Goal: Transaction & Acquisition: Purchase product/service

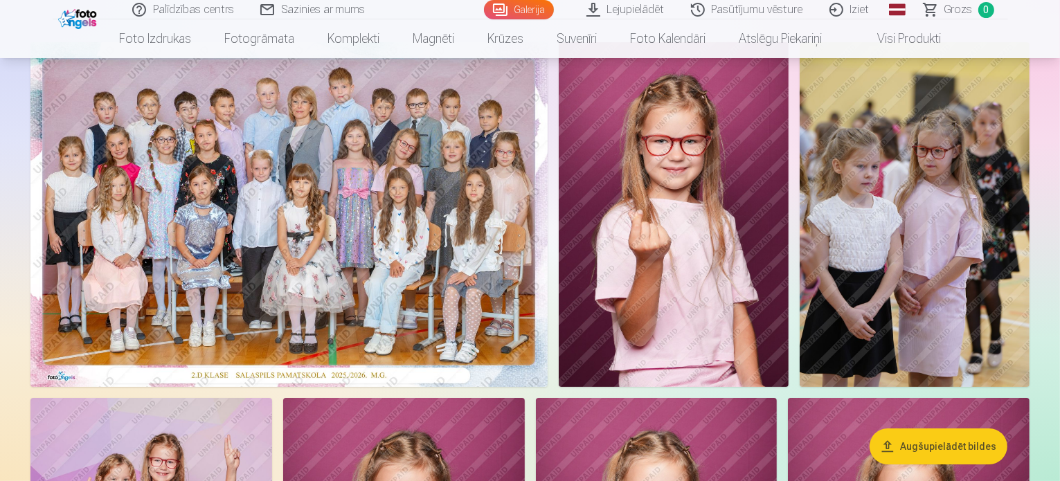
scroll to position [111, 0]
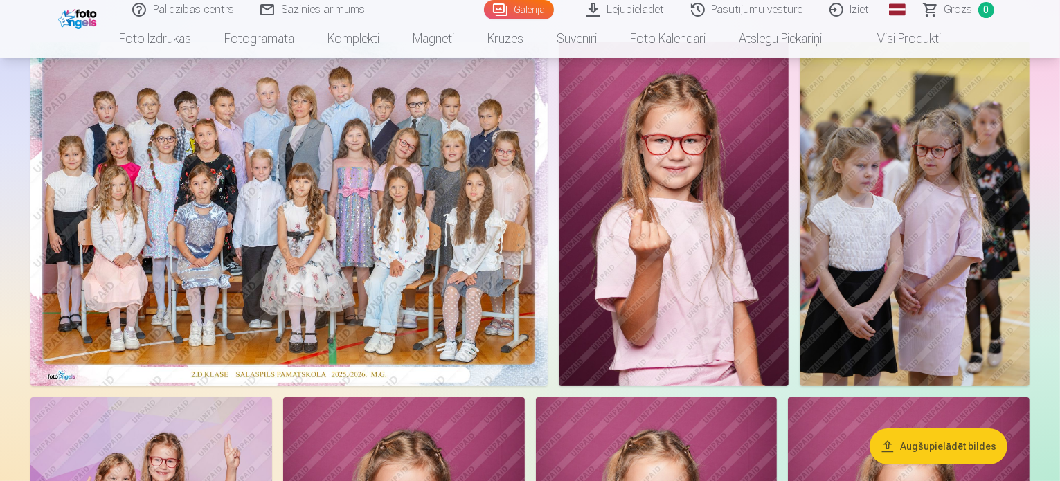
click at [509, 271] on img at bounding box center [288, 214] width 517 height 345
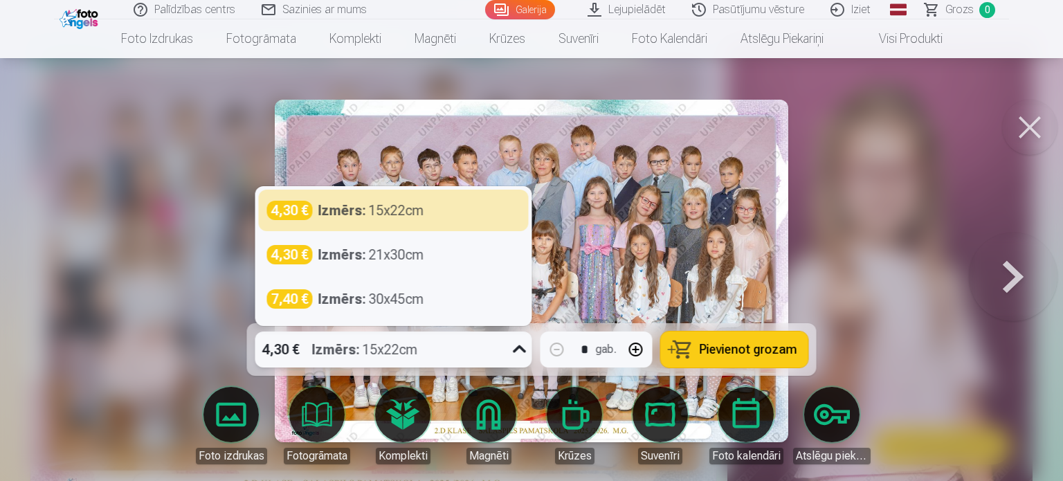
click at [442, 354] on div "4,30 € Izmērs : 15x22cm" at bounding box center [380, 350] width 251 height 36
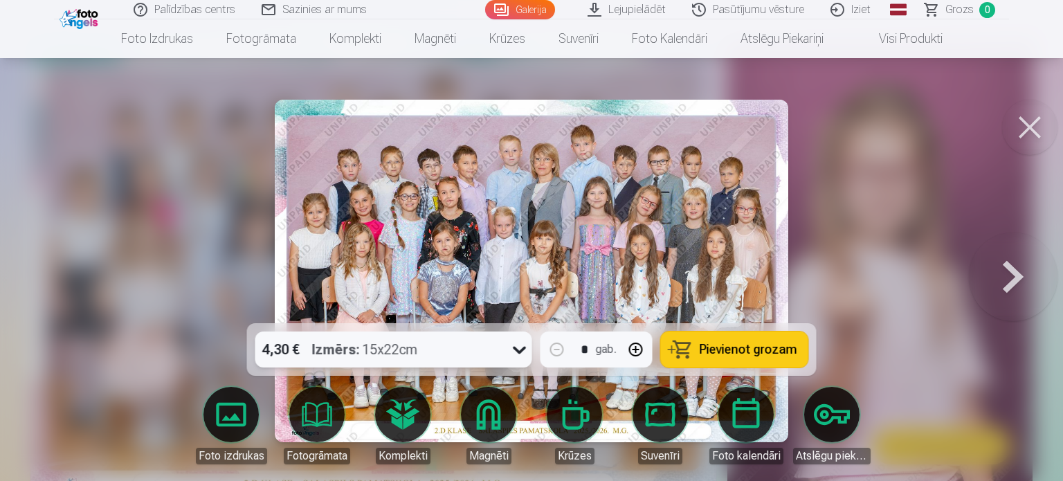
click at [442, 354] on div "4,30 € Izmērs : 15x22cm" at bounding box center [380, 350] width 251 height 36
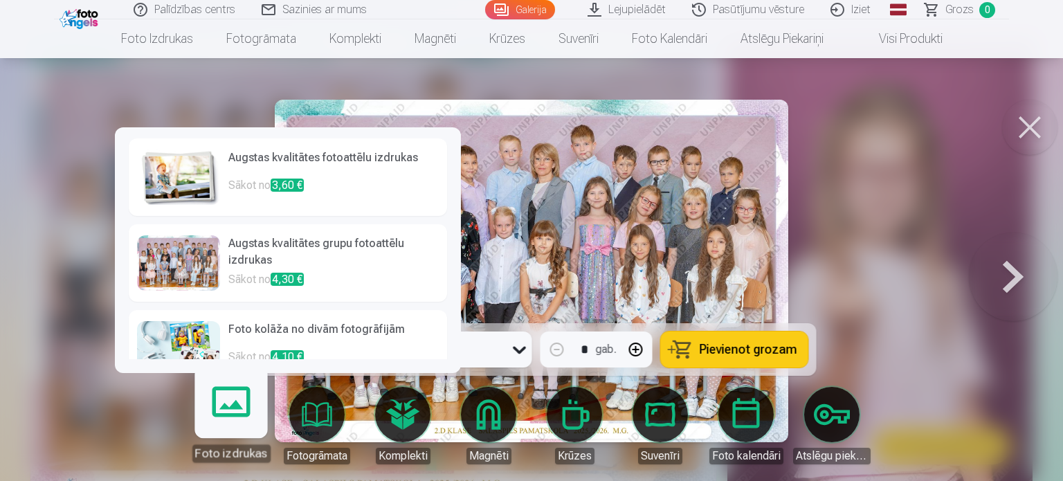
click at [227, 415] on link "Foto izdrukas" at bounding box center [230, 419] width 85 height 85
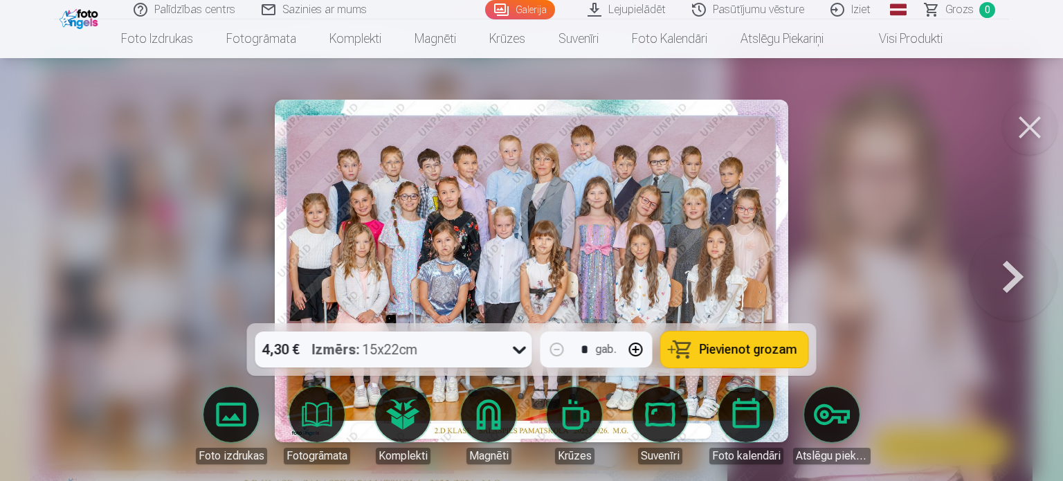
click at [739, 353] on span "Pievienot grozam" at bounding box center [749, 349] width 98 height 12
click at [1038, 137] on button at bounding box center [1029, 127] width 55 height 55
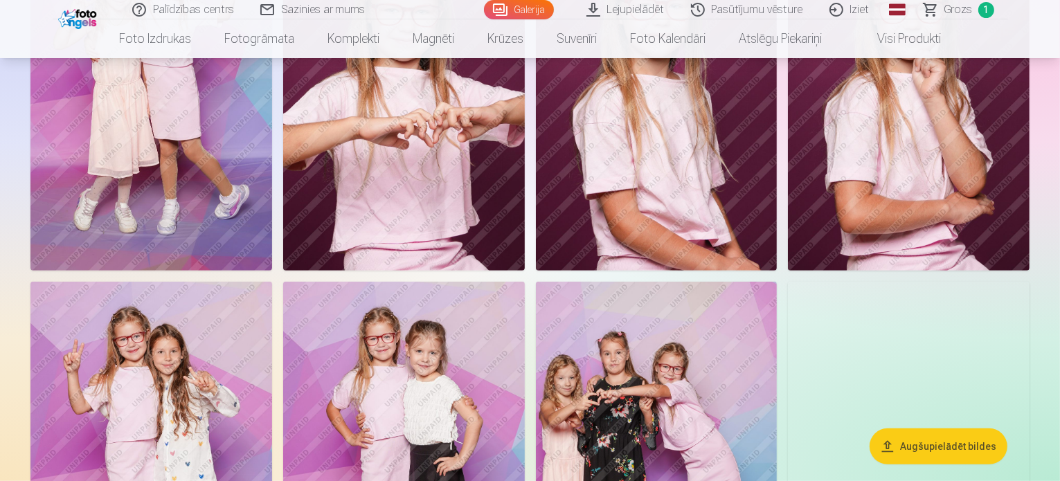
scroll to position [601, 0]
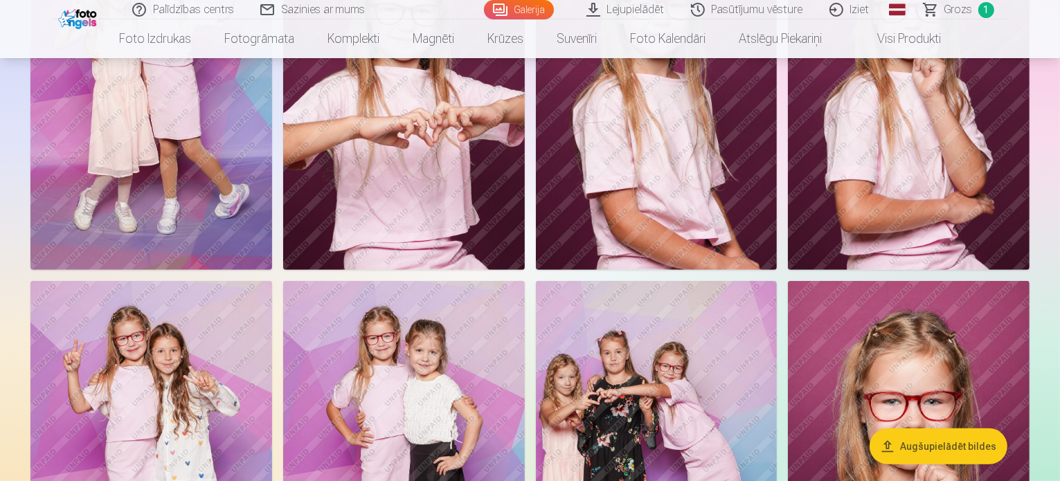
click at [272, 269] on img at bounding box center [151, 88] width 242 height 362
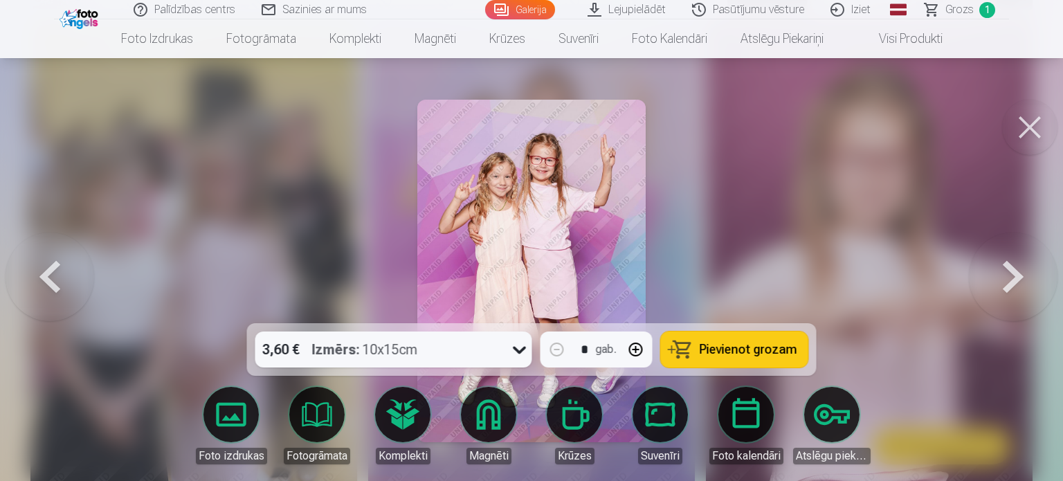
click at [1036, 140] on button at bounding box center [1029, 127] width 55 height 55
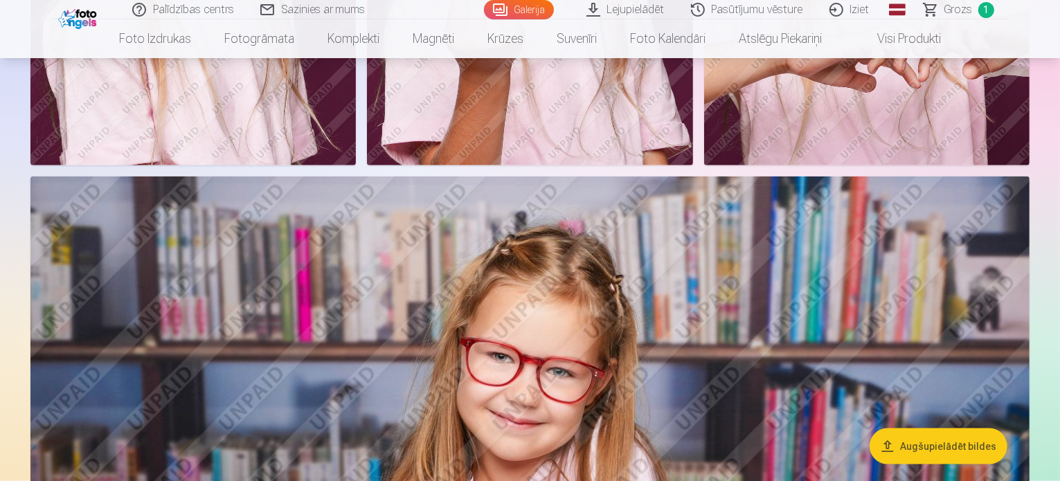
scroll to position [1578, 0]
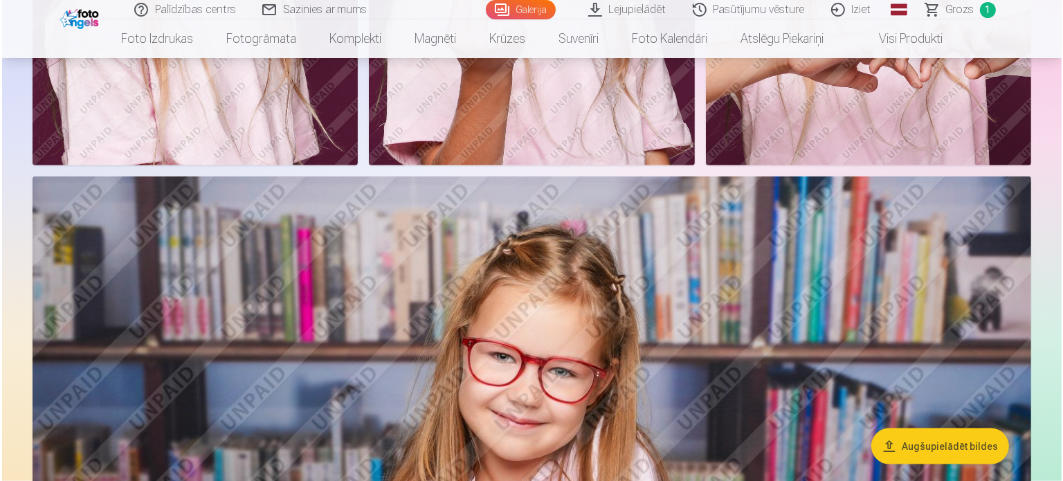
scroll to position [1581, 0]
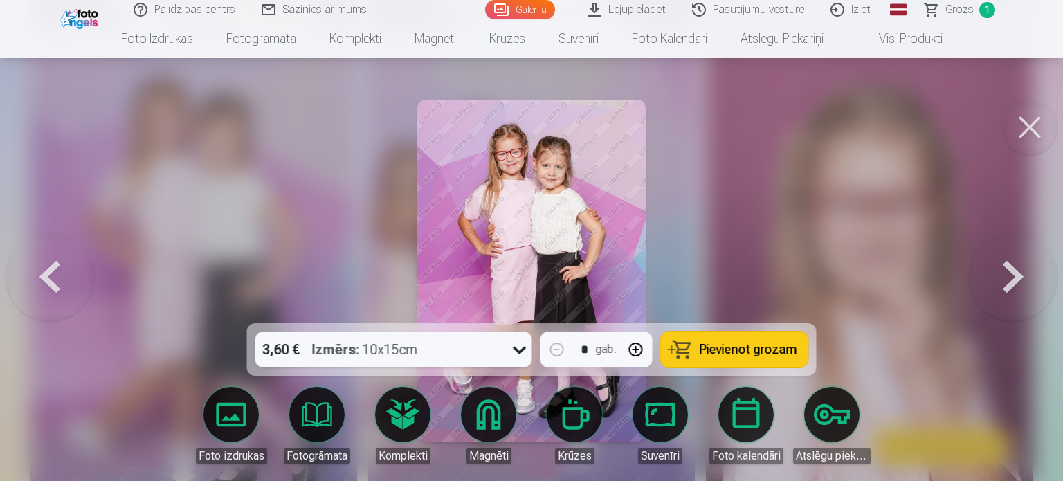
click at [786, 343] on span "Pievienot grozam" at bounding box center [749, 349] width 98 height 12
click at [1029, 143] on button at bounding box center [1029, 127] width 55 height 55
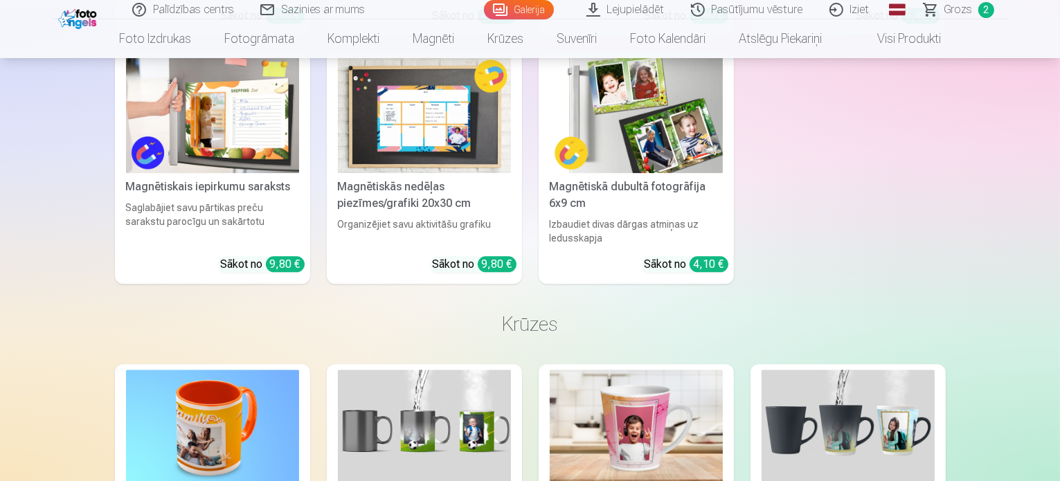
scroll to position [8592, 0]
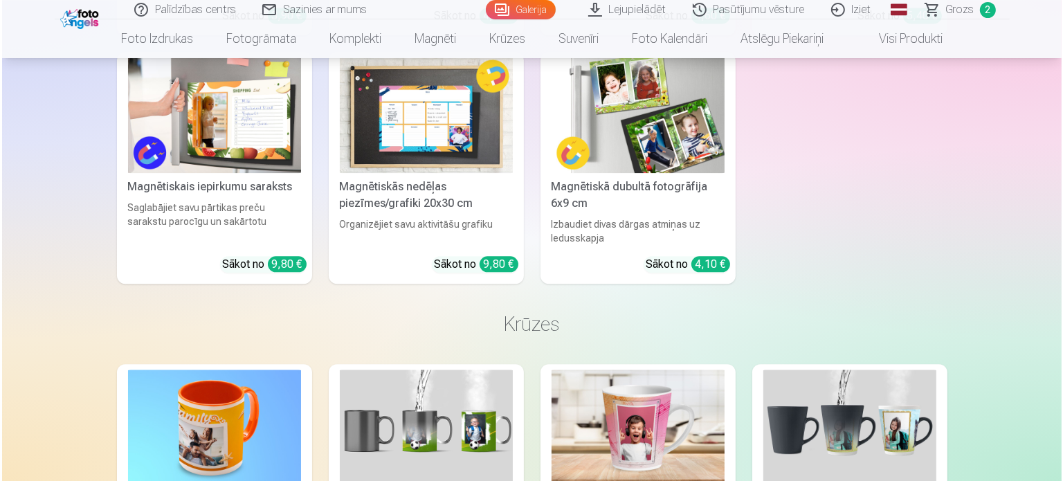
scroll to position [8619, 0]
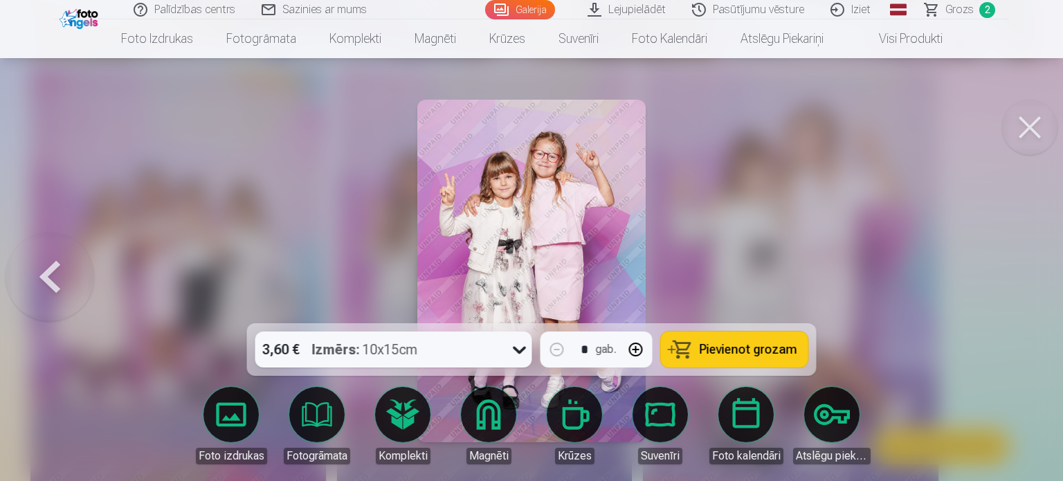
click at [721, 354] on span "Pievienot grozam" at bounding box center [749, 349] width 98 height 12
click at [1052, 117] on button at bounding box center [1029, 127] width 55 height 55
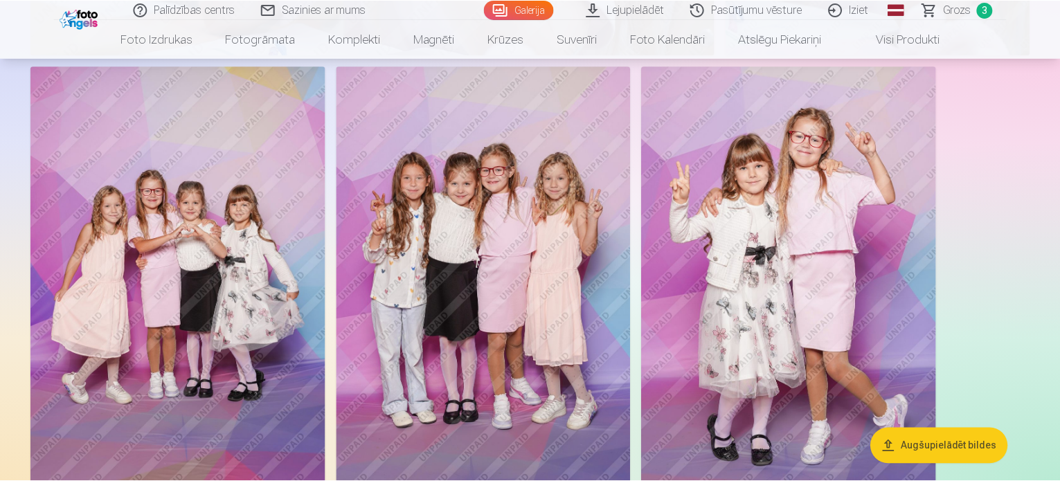
scroll to position [8592, 0]
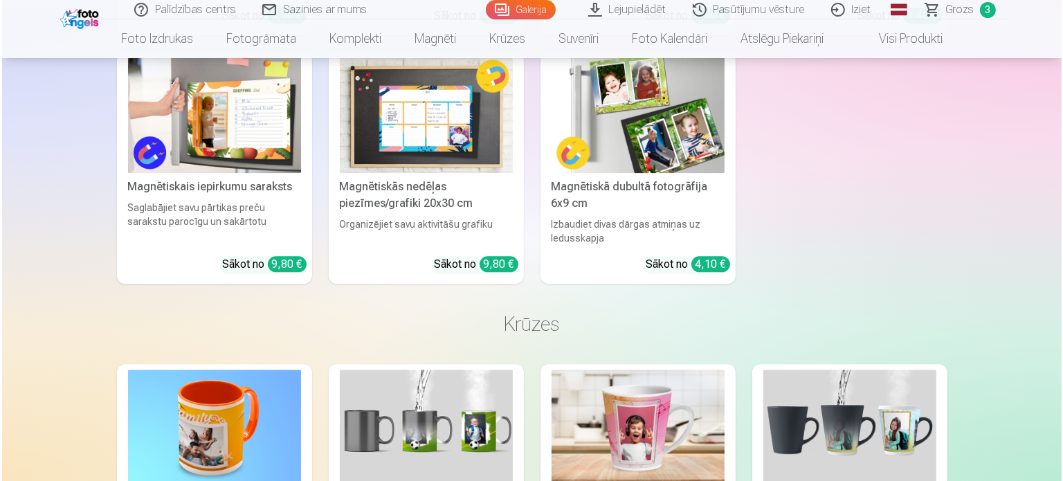
scroll to position [8619, 0]
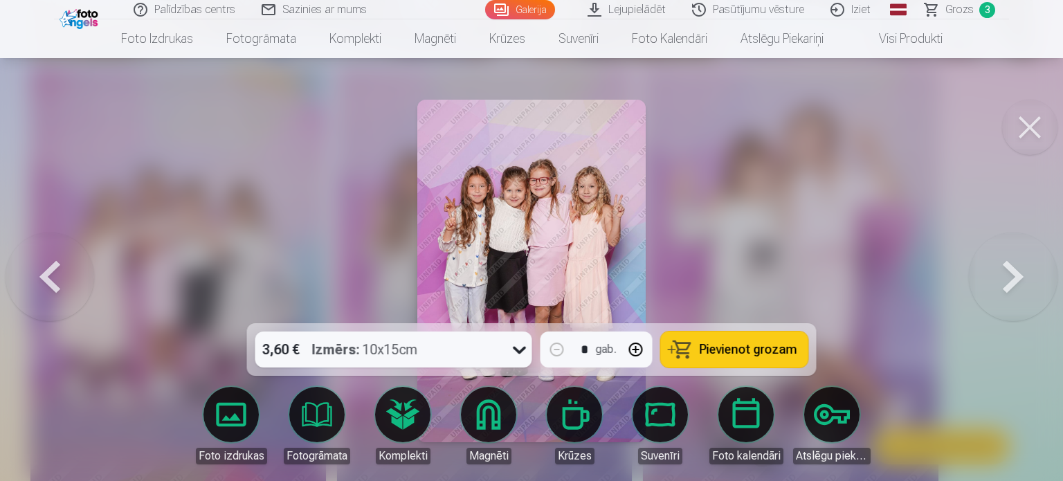
click at [703, 352] on span "Pievienot grozam" at bounding box center [749, 349] width 98 height 12
click at [1045, 111] on button at bounding box center [1029, 127] width 55 height 55
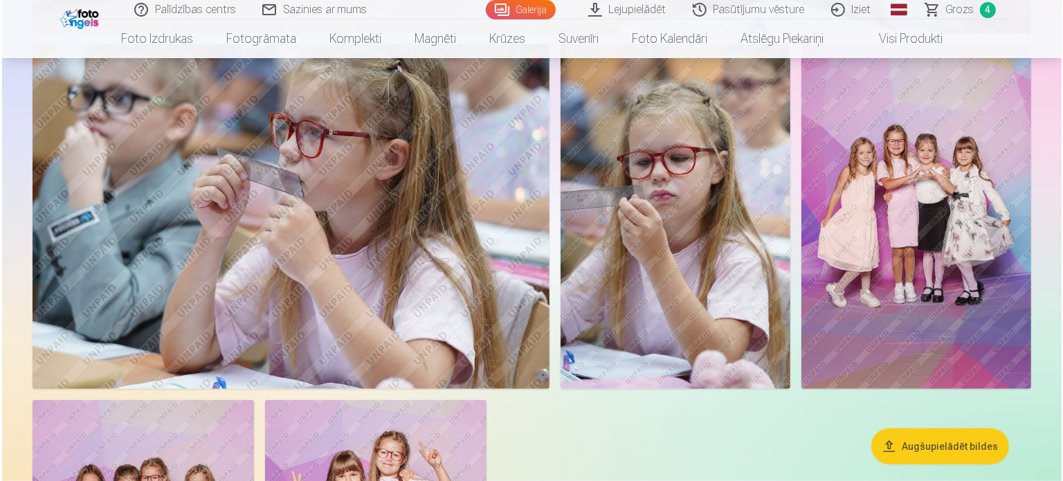
scroll to position [6291, 0]
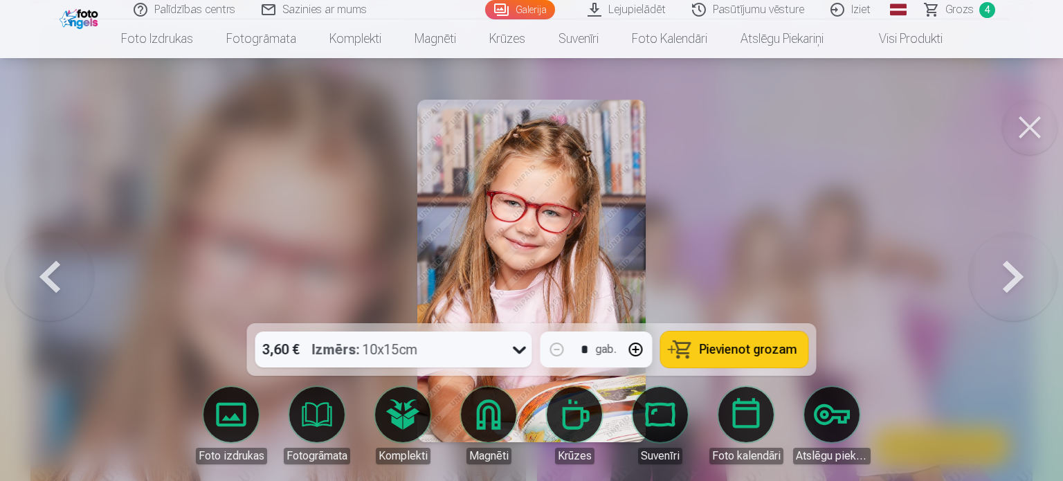
click at [732, 345] on span "Pievienot grozam" at bounding box center [749, 349] width 98 height 12
click at [1022, 134] on button at bounding box center [1029, 127] width 55 height 55
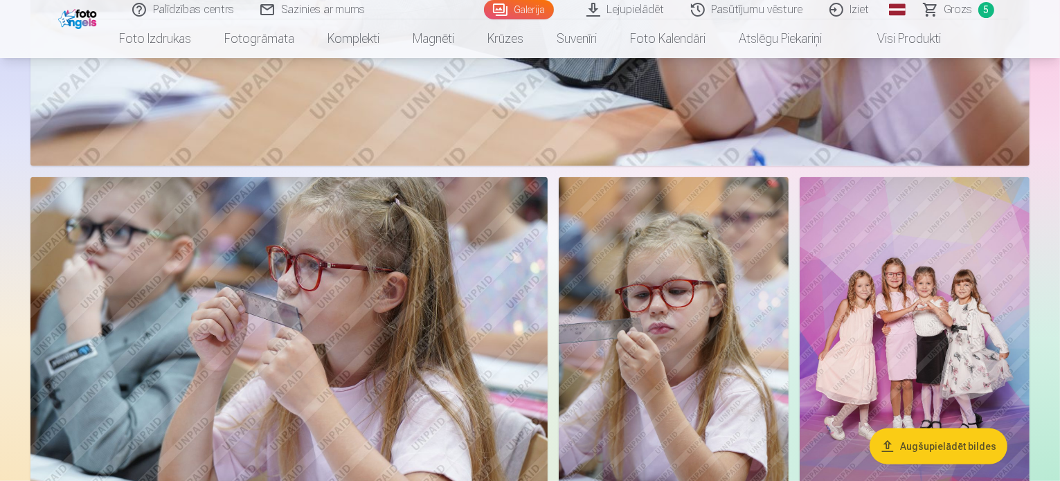
scroll to position [6159, 0]
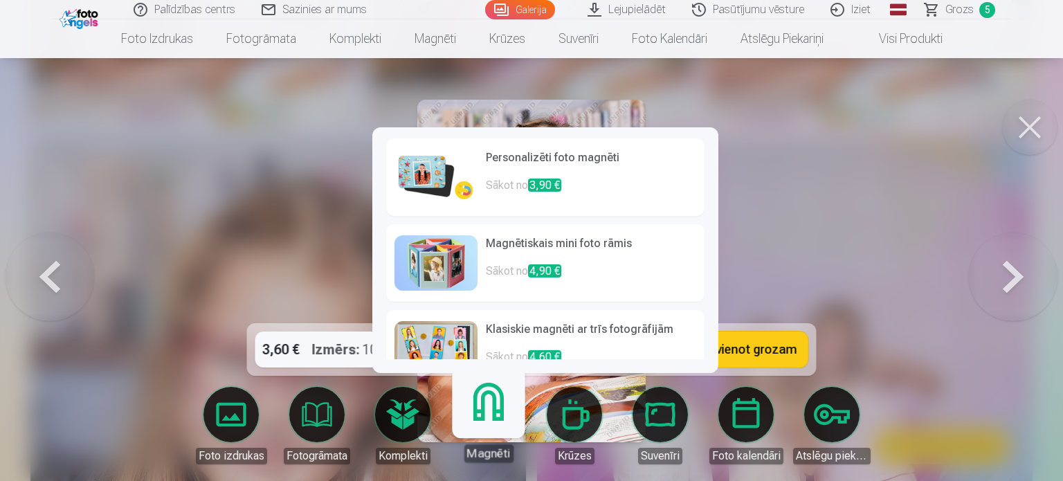
click at [442, 179] on img at bounding box center [436, 177] width 83 height 55
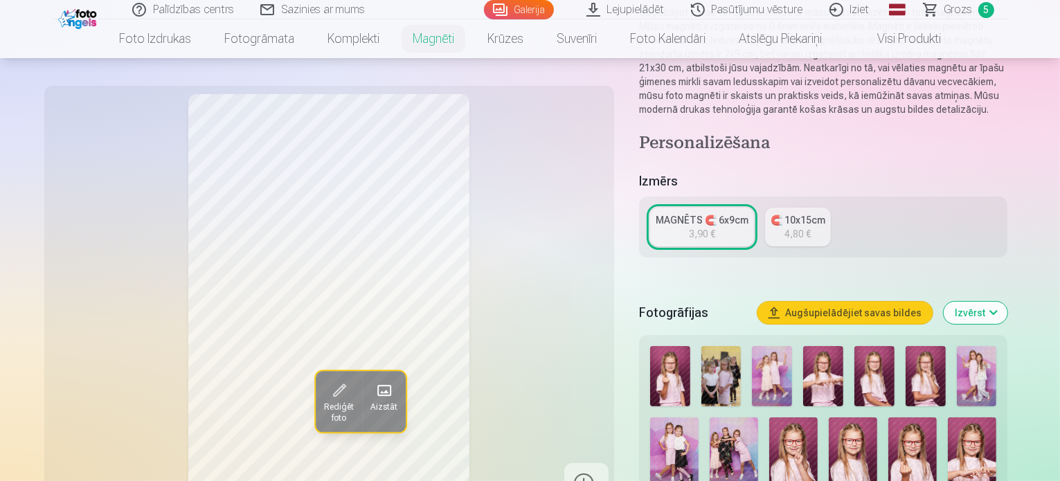
scroll to position [169, 0]
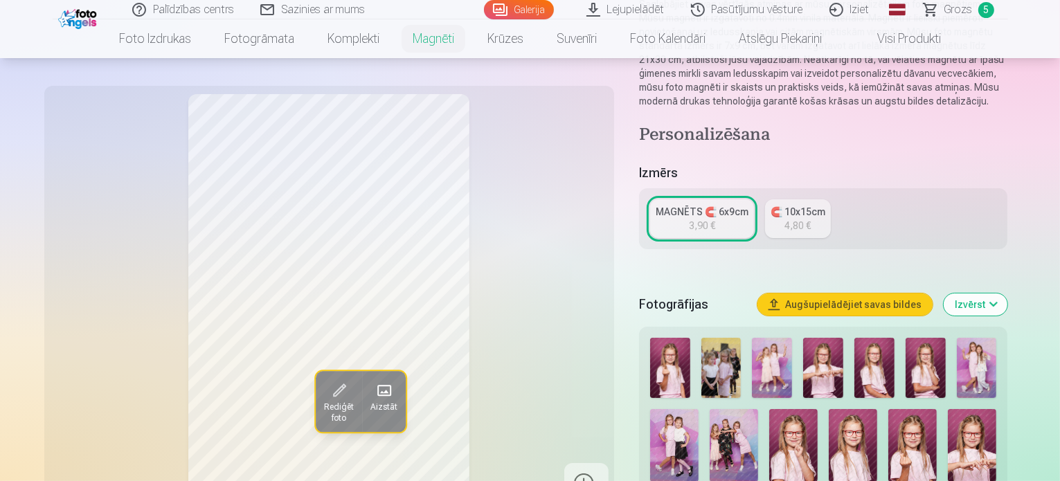
click at [740, 205] on div "MAGNĒTS 🧲 6x9cm" at bounding box center [702, 212] width 93 height 14
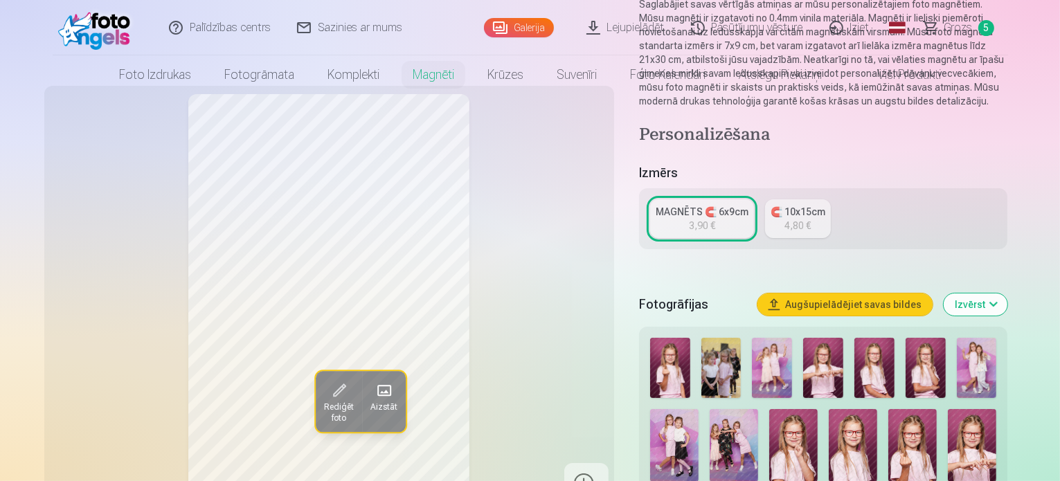
scroll to position [0, 0]
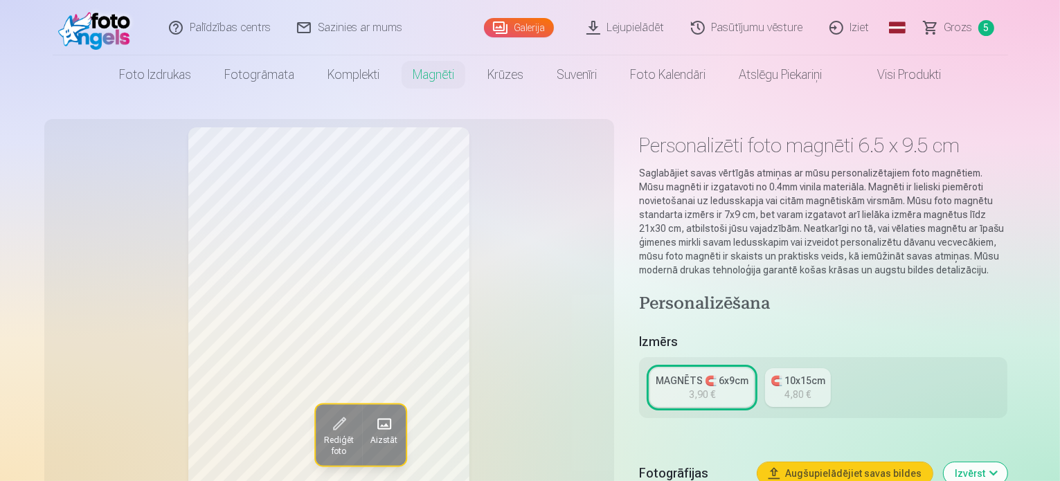
click at [947, 35] on span "Grozs" at bounding box center [958, 27] width 28 height 17
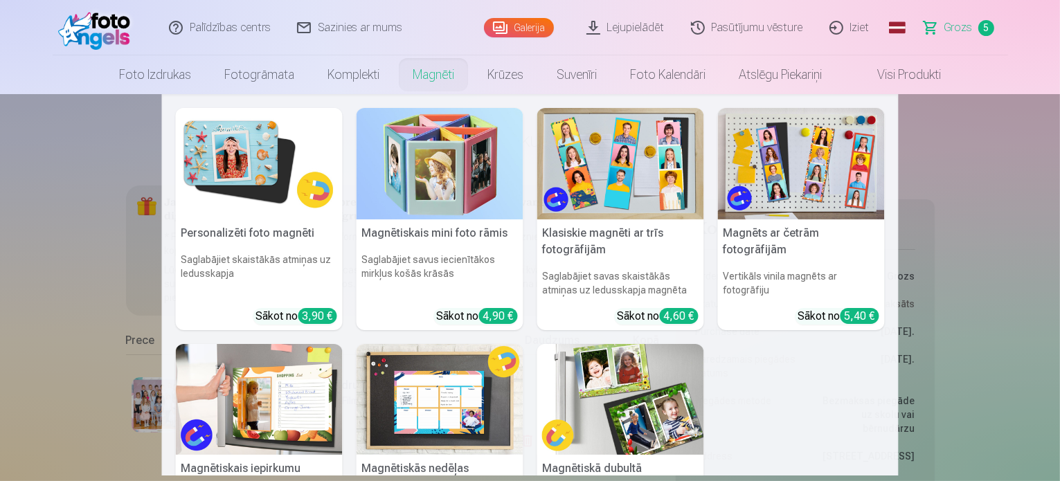
click at [204, 219] on h5 "Personalizēti foto magnēti" at bounding box center [259, 233] width 167 height 28
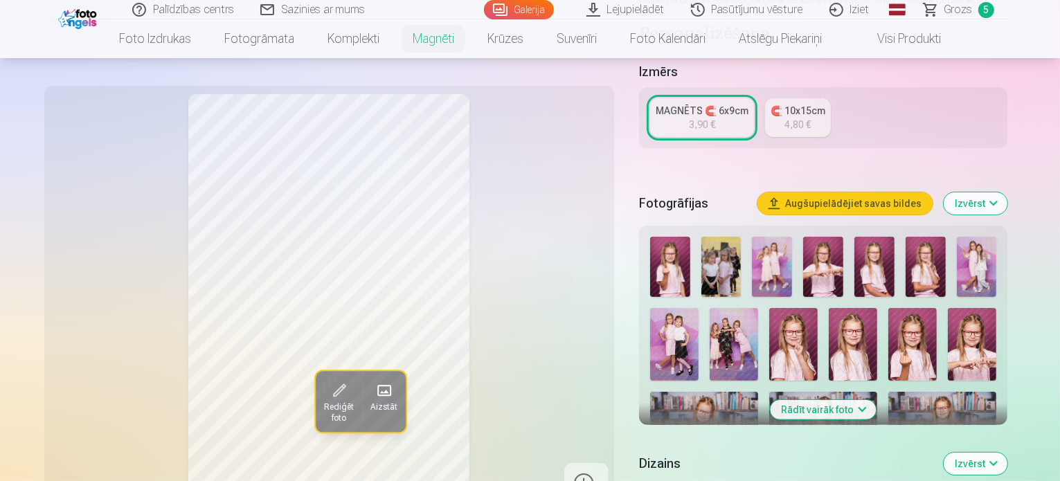
scroll to position [278, 0]
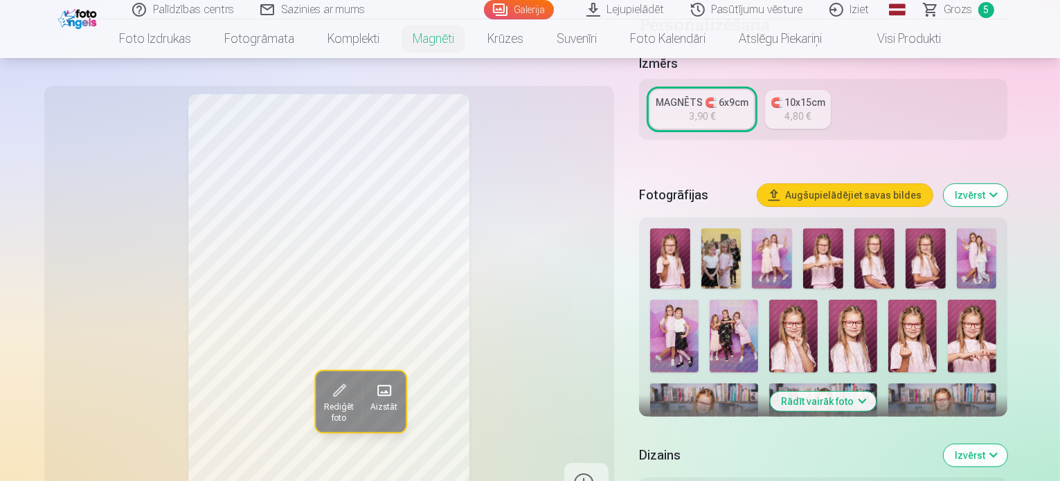
click at [711, 109] on div "3,90 €" at bounding box center [702, 116] width 26 height 14
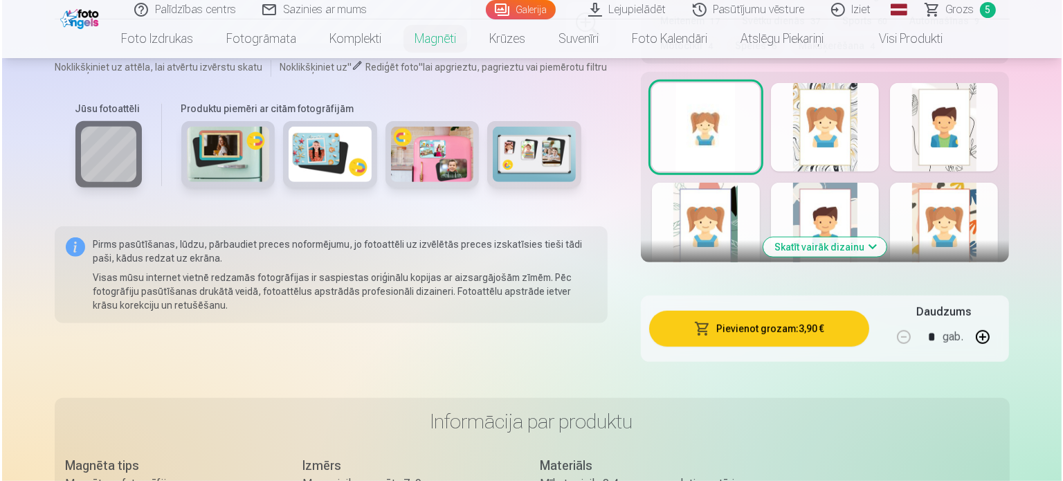
scroll to position [803, 0]
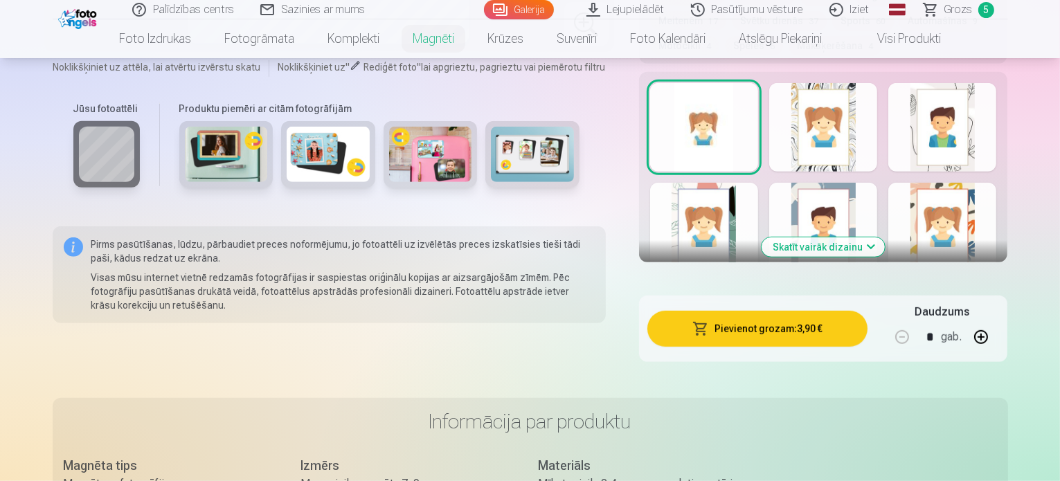
click at [748, 322] on button "Pievienot grozam : 3,90 €" at bounding box center [757, 329] width 221 height 36
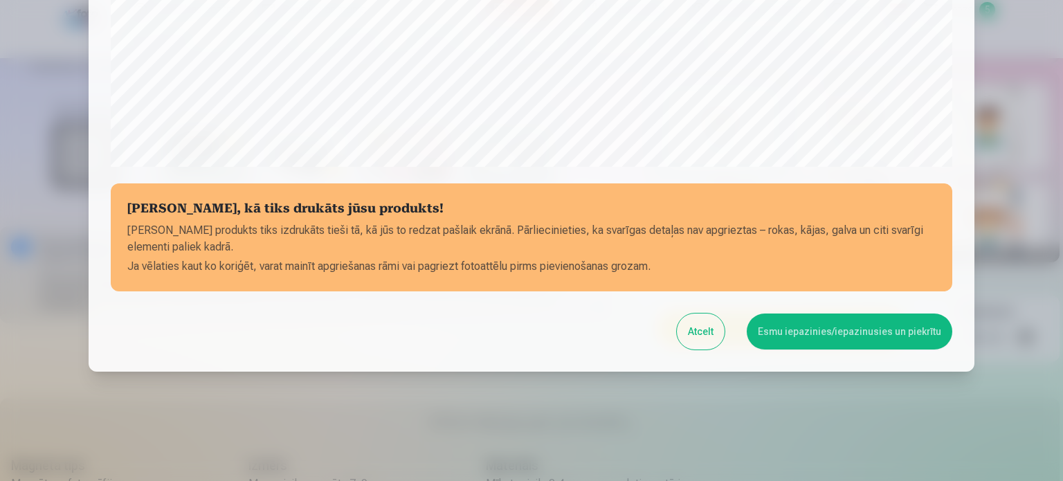
scroll to position [515, 0]
click at [815, 324] on button "Esmu iepazinies/iepazinusies un piekrītu" at bounding box center [850, 331] width 206 height 36
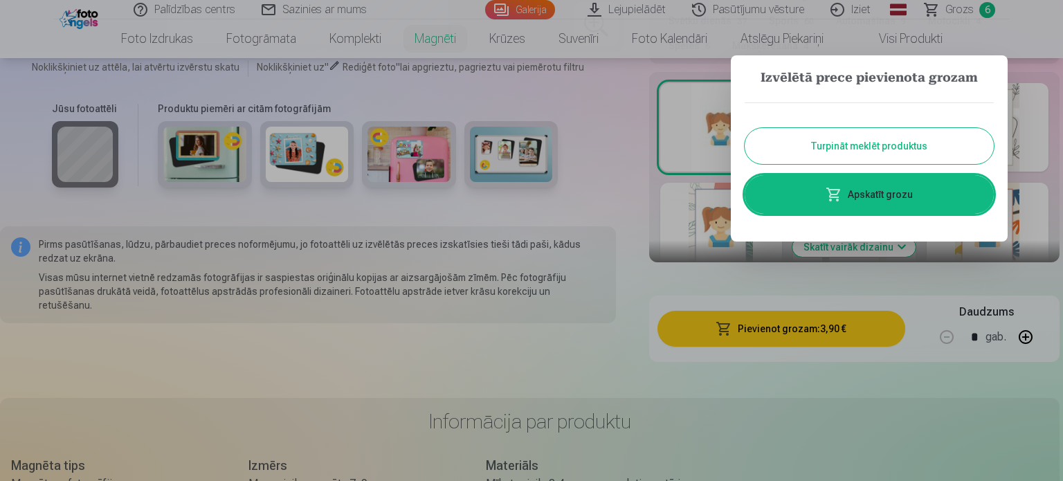
click at [886, 207] on link "Apskatīt grozu" at bounding box center [869, 194] width 249 height 39
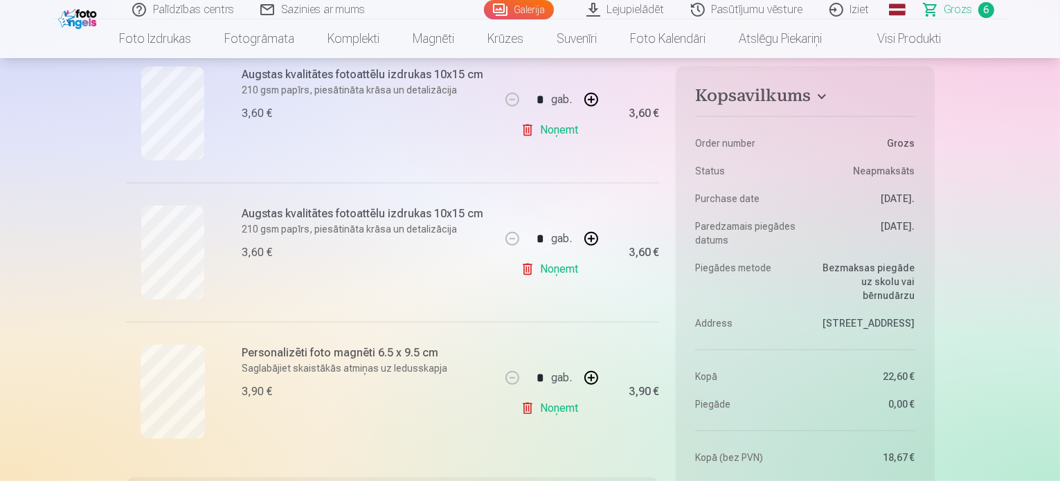
scroll to position [729, 0]
click at [558, 265] on link "Noņemt" at bounding box center [552, 269] width 63 height 28
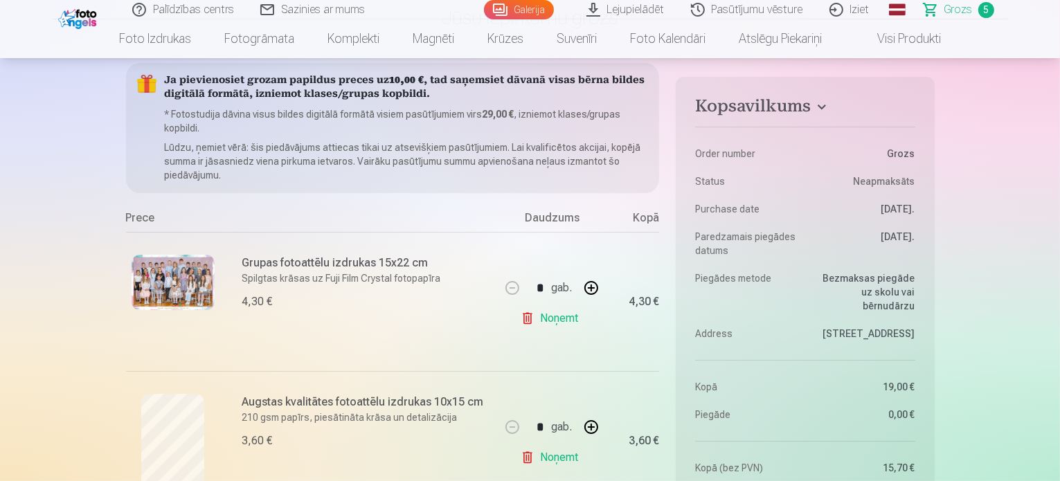
scroll to position [0, 0]
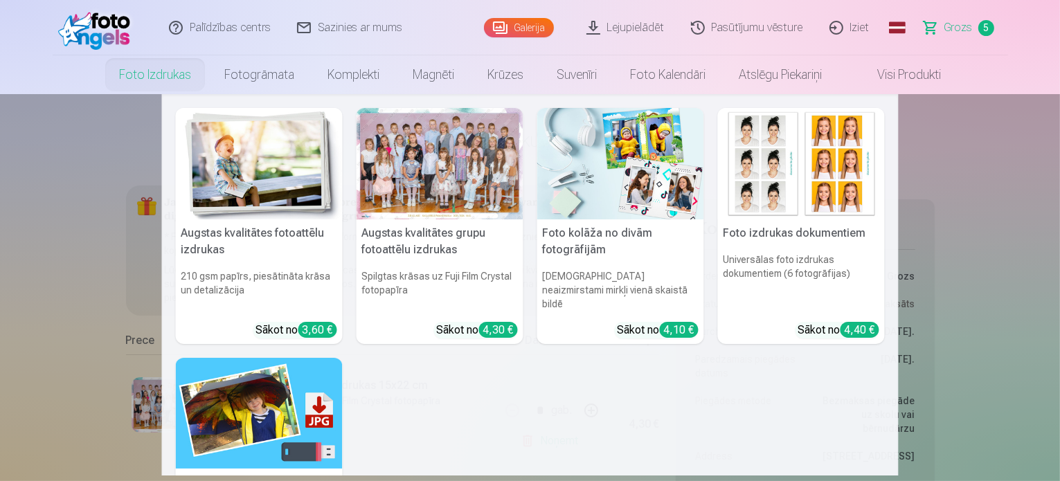
click at [143, 80] on link "Foto izdrukas" at bounding box center [154, 74] width 105 height 39
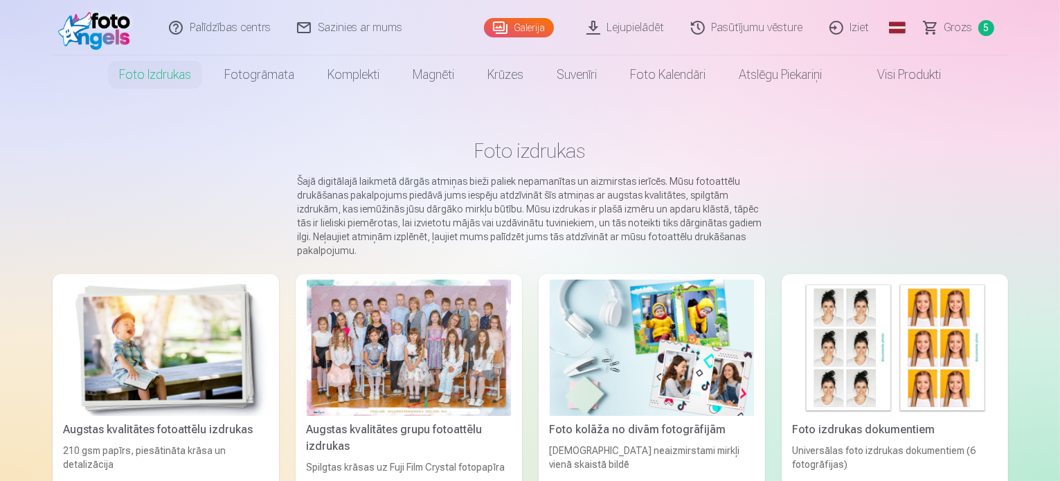
click at [112, 358] on img at bounding box center [166, 348] width 204 height 136
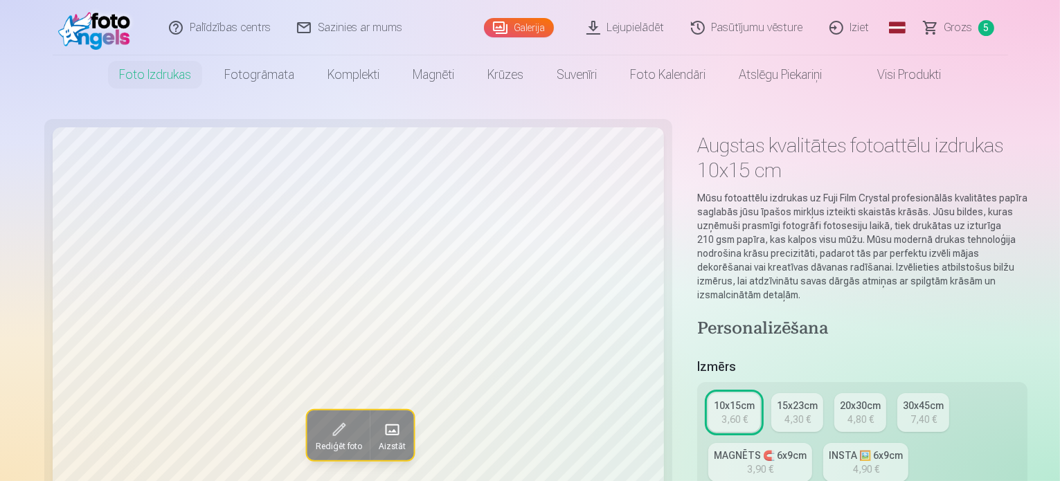
click at [517, 28] on link "Galerija" at bounding box center [519, 27] width 70 height 19
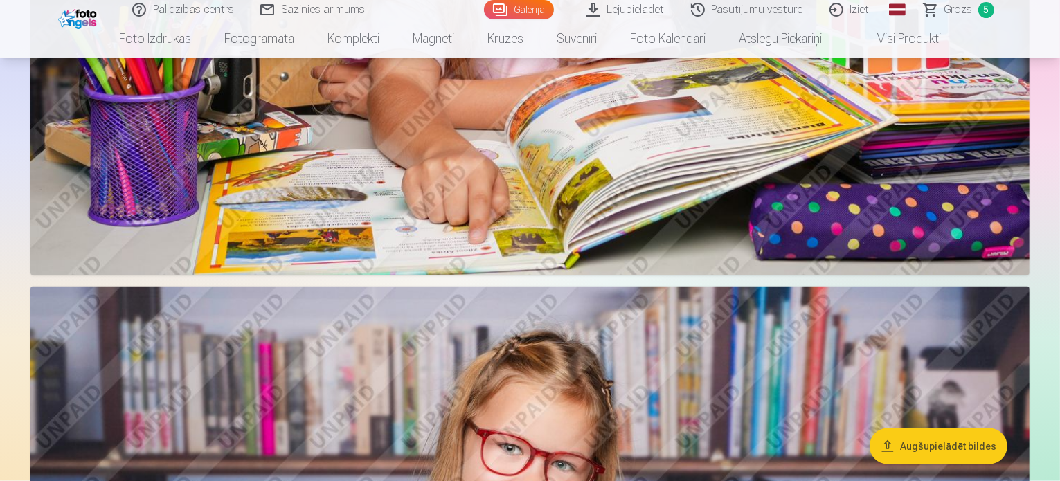
scroll to position [2146, 0]
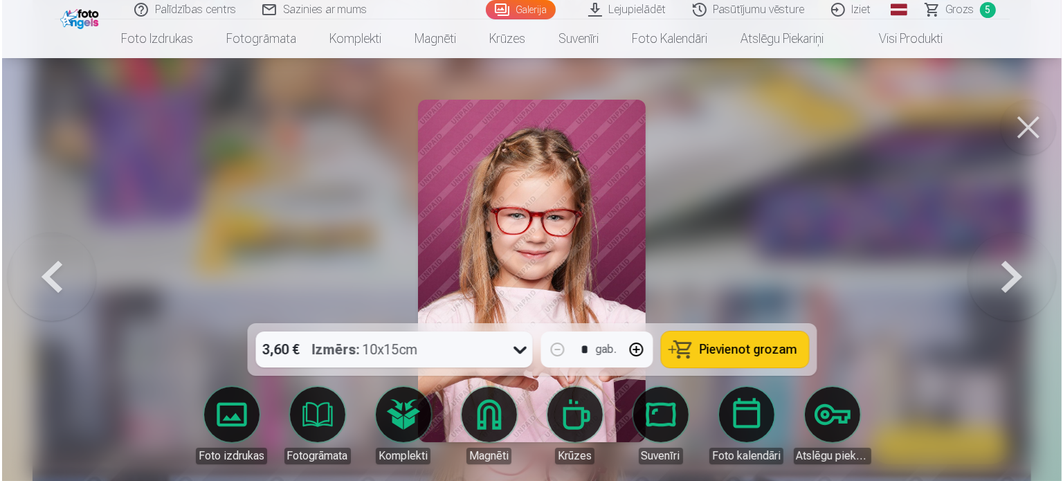
scroll to position [2152, 0]
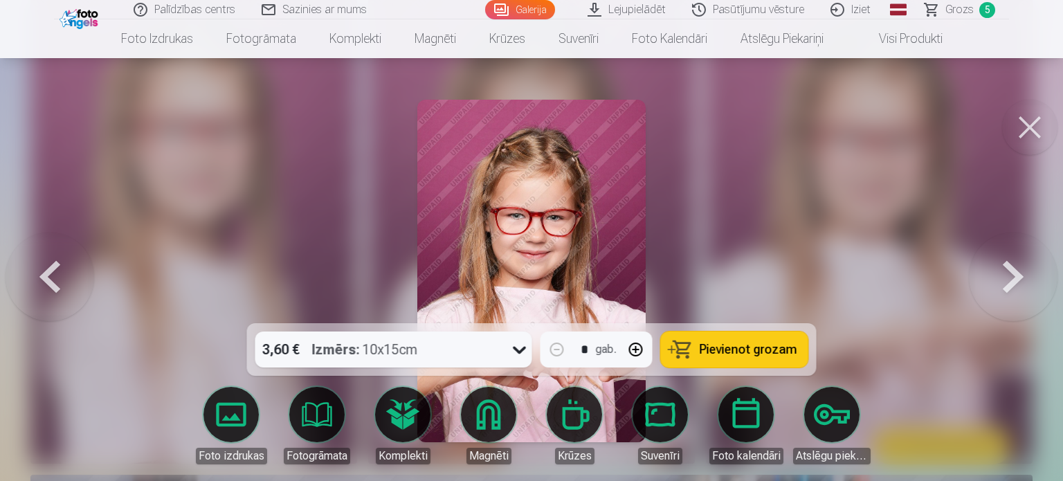
click at [764, 343] on span "Pievienot grozam" at bounding box center [749, 349] width 98 height 12
click at [725, 349] on span "Pievienot grozam" at bounding box center [749, 349] width 98 height 12
click at [1019, 144] on button at bounding box center [1029, 127] width 55 height 55
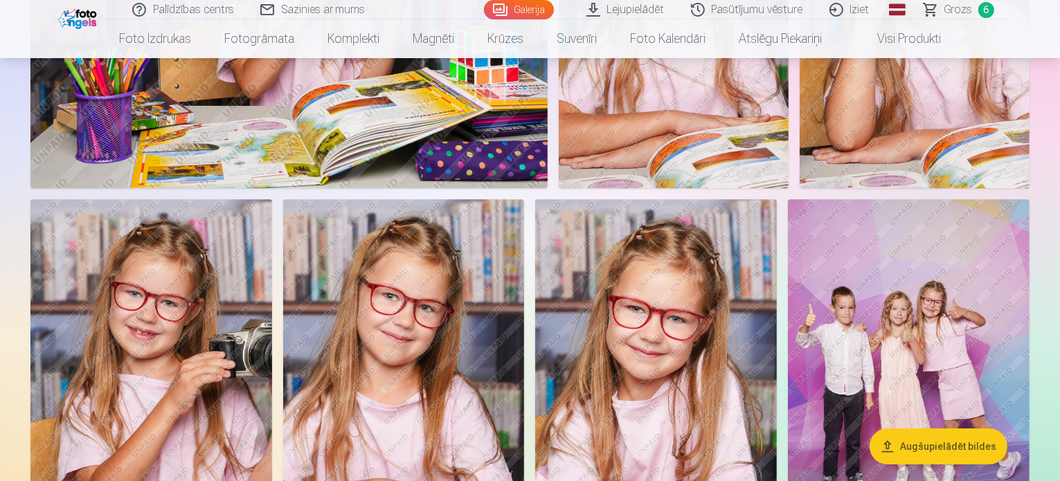
scroll to position [4622, 0]
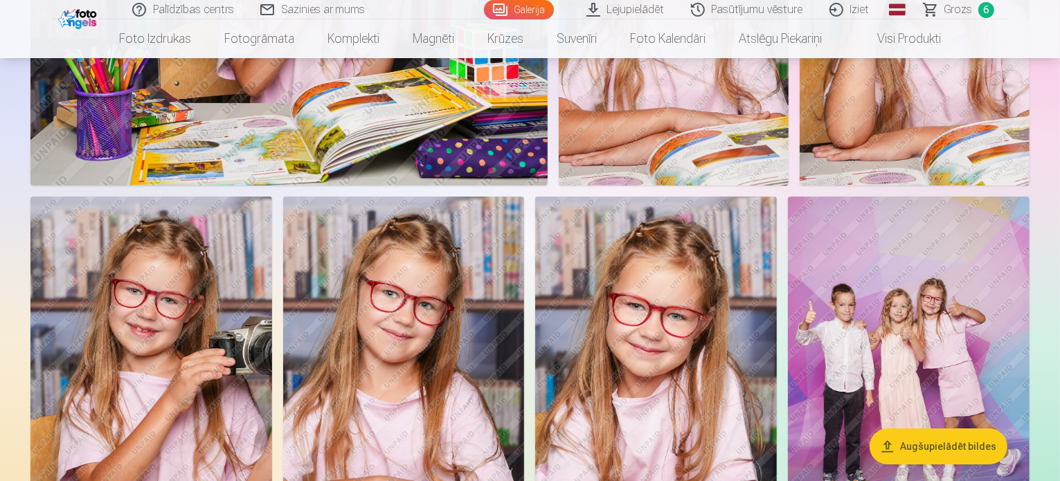
drag, startPoint x: 801, startPoint y: 231, endPoint x: 759, endPoint y: 242, distance: 43.7
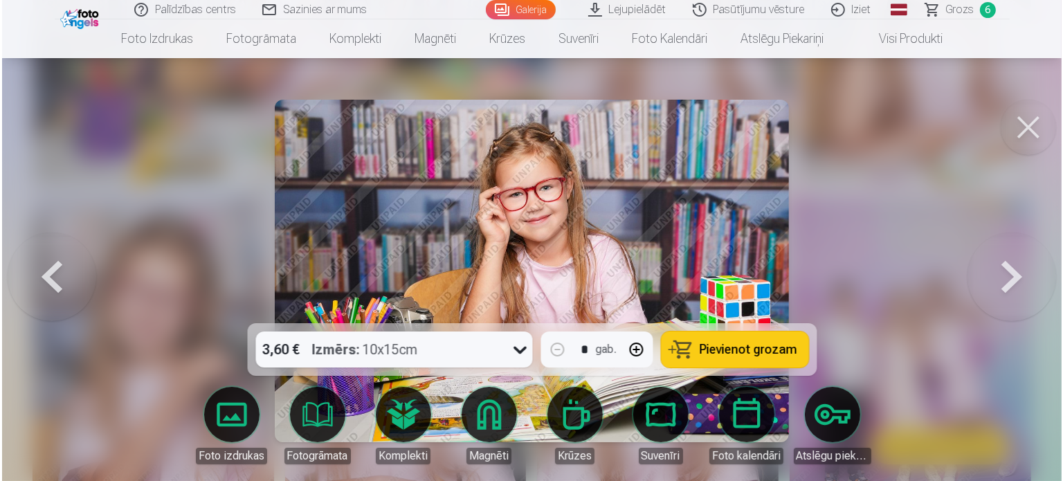
scroll to position [4634, 0]
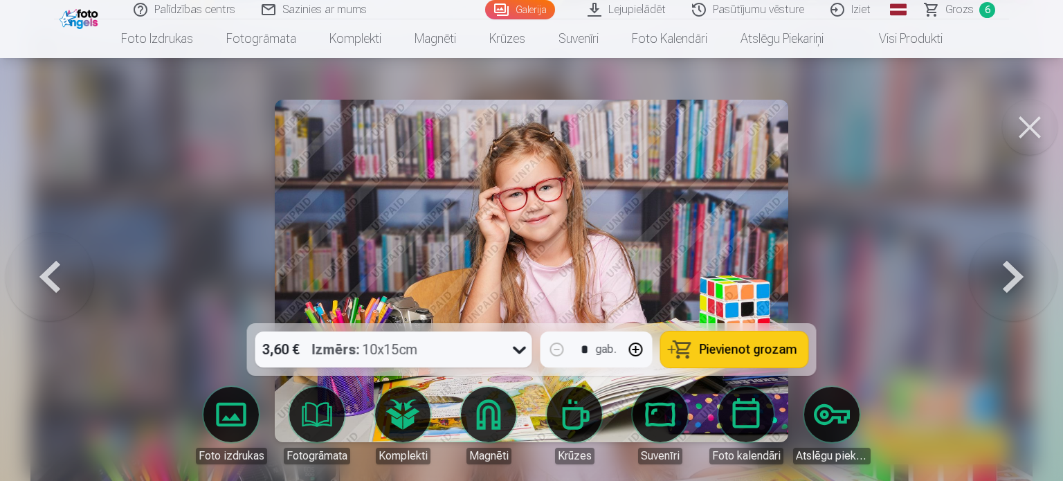
click at [726, 351] on span "Pievienot grozam" at bounding box center [749, 349] width 98 height 12
click at [971, 12] on span "Grozs" at bounding box center [960, 9] width 28 height 17
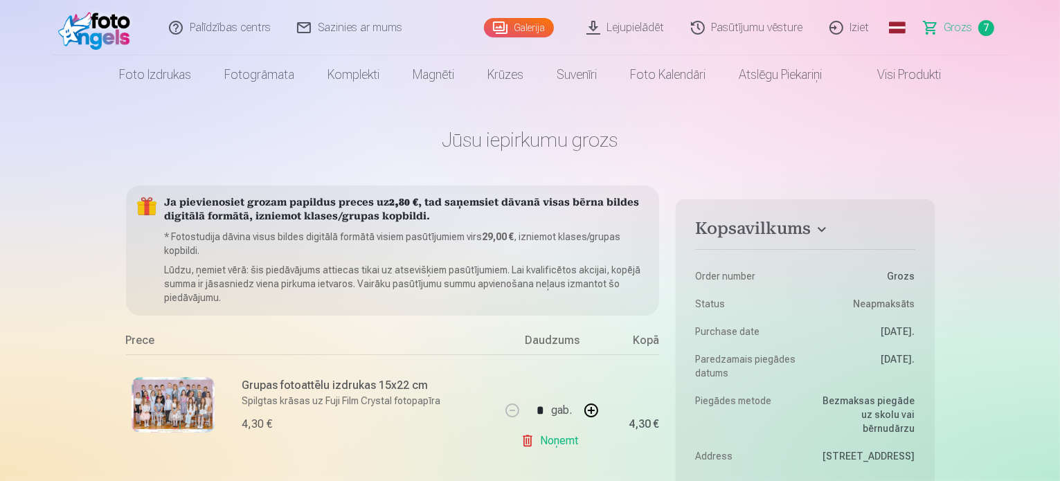
click at [524, 21] on link "Galerija" at bounding box center [519, 27] width 70 height 19
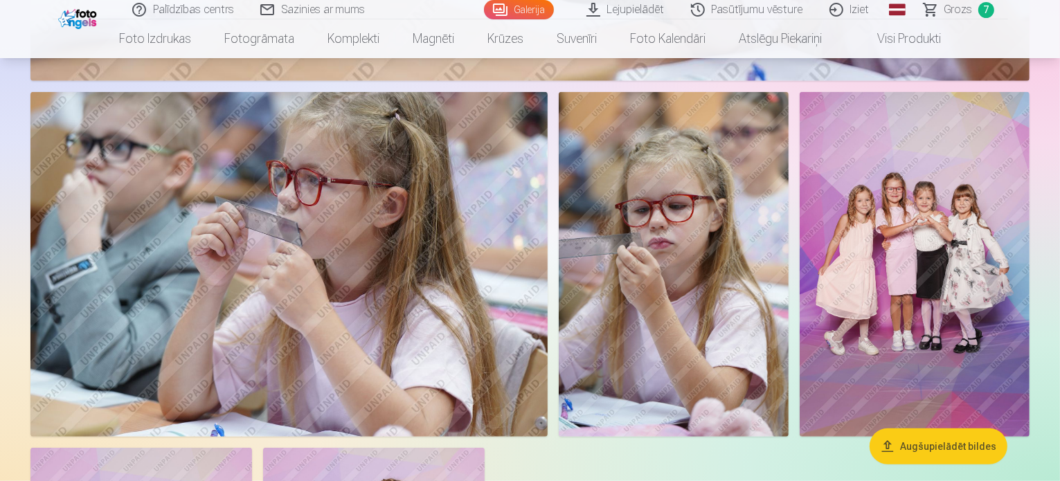
scroll to position [6244, 0]
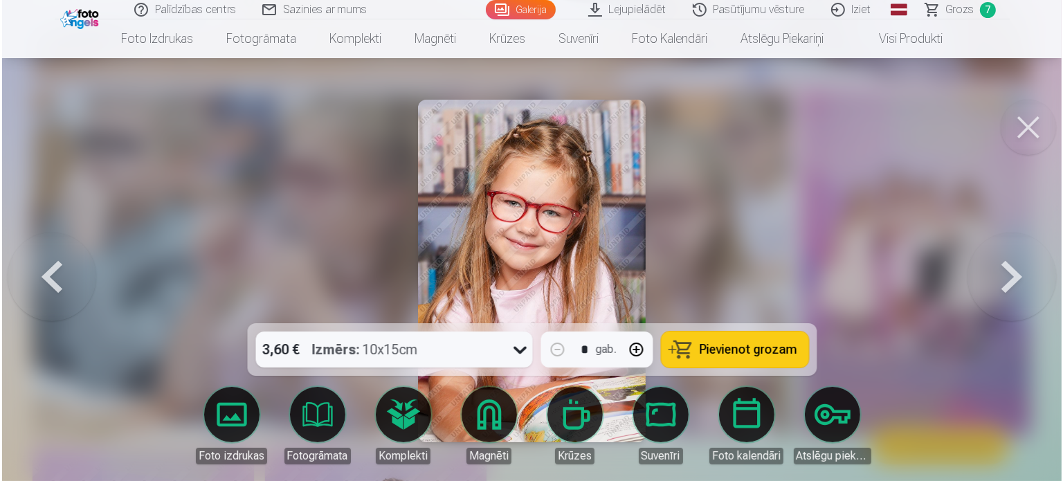
scroll to position [6263, 0]
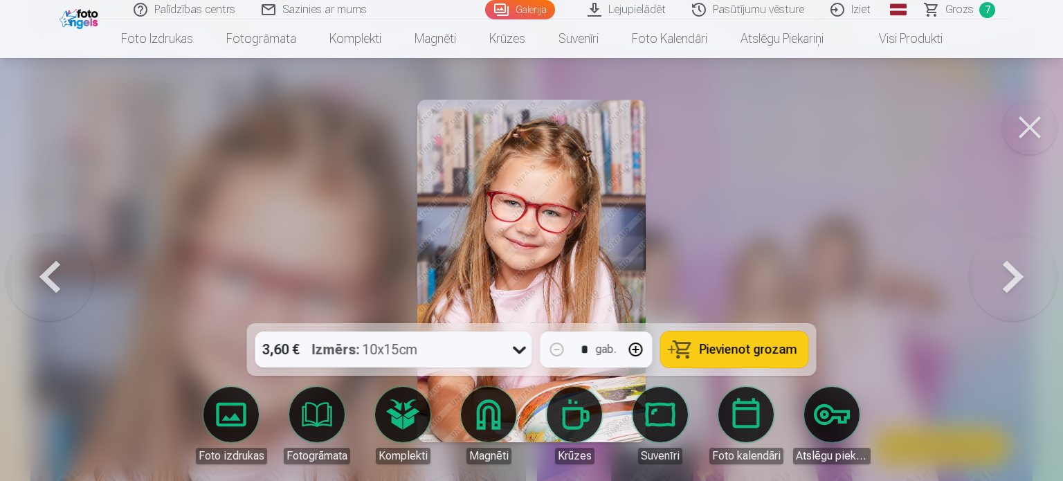
click at [742, 345] on span "Pievienot grozam" at bounding box center [749, 349] width 98 height 12
click at [961, 2] on span "Grozs" at bounding box center [960, 9] width 28 height 17
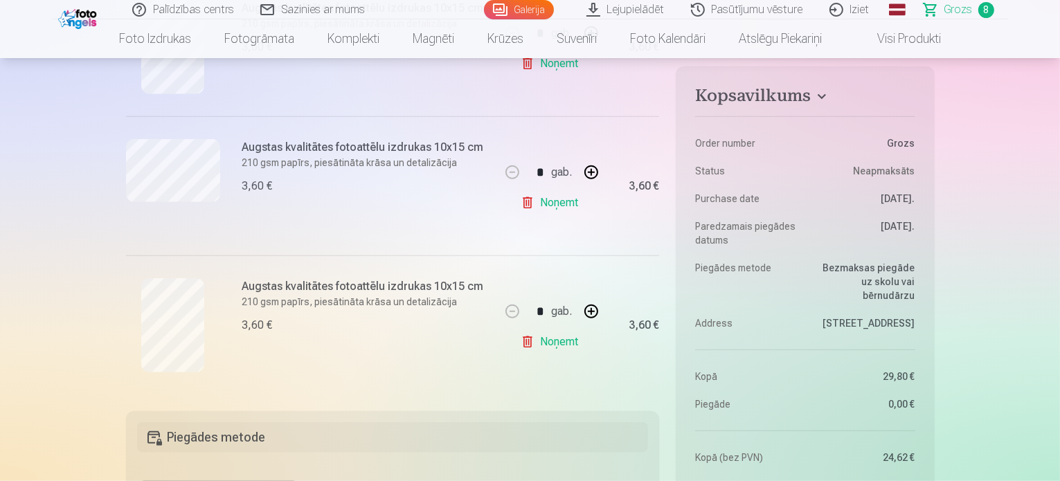
scroll to position [1065, 0]
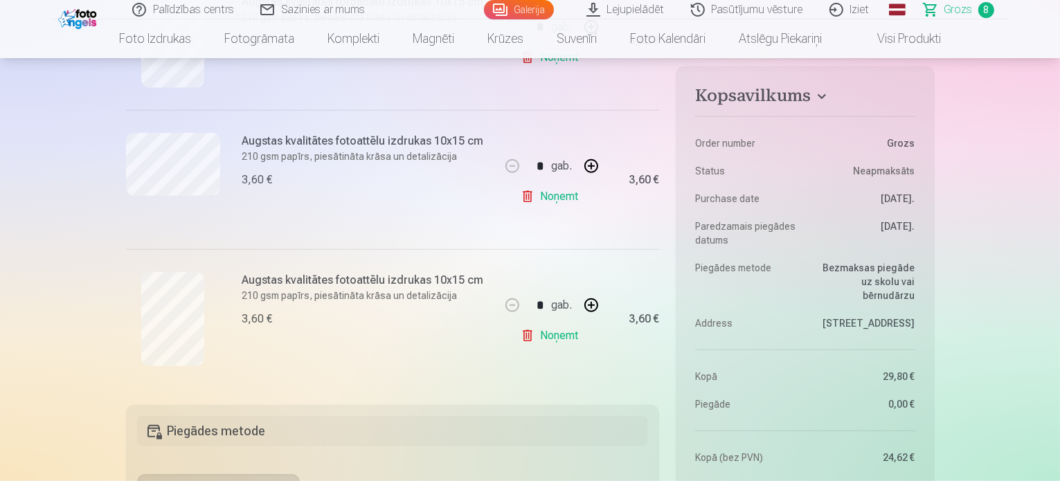
click at [593, 307] on button "button" at bounding box center [591, 305] width 33 height 33
type input "*"
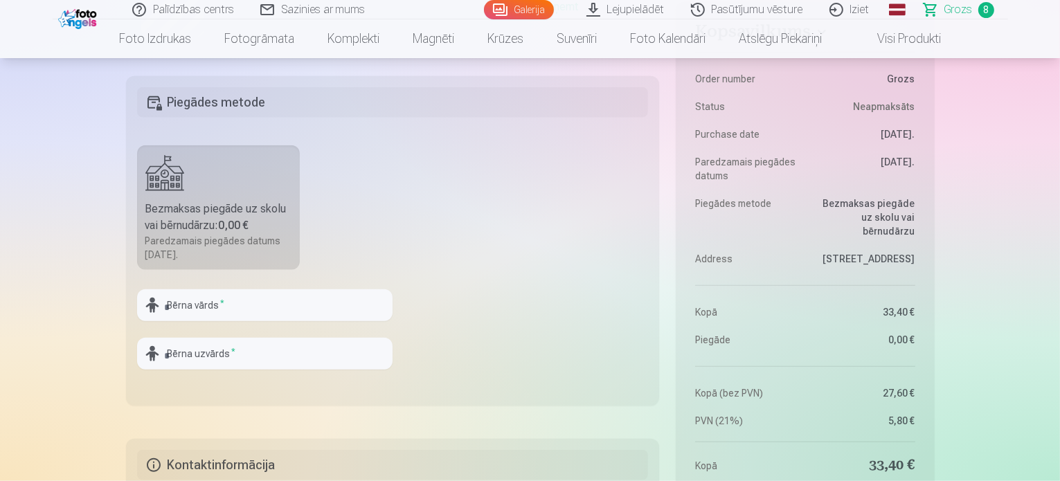
scroll to position [1401, 0]
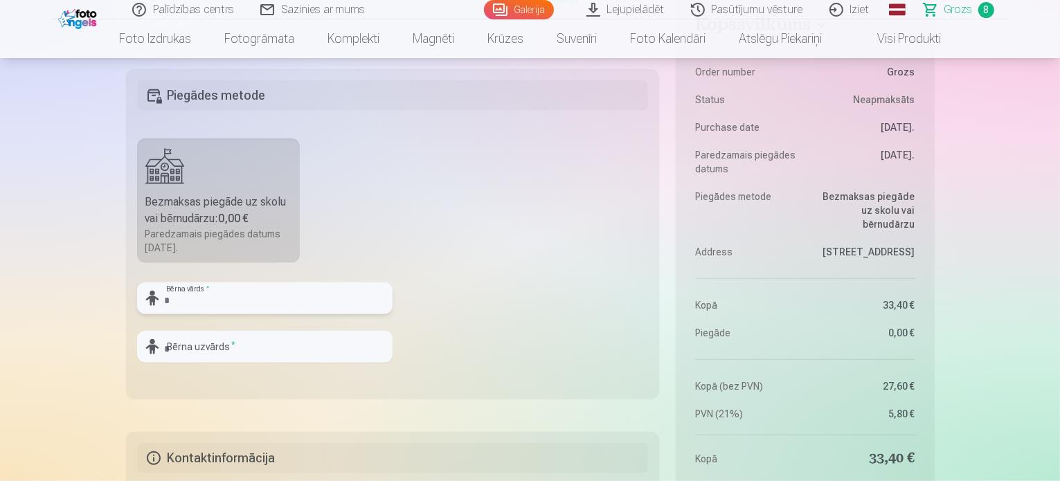
click at [217, 303] on input "text" at bounding box center [264, 298] width 255 height 32
type input "****"
click at [208, 354] on input "text" at bounding box center [264, 347] width 255 height 32
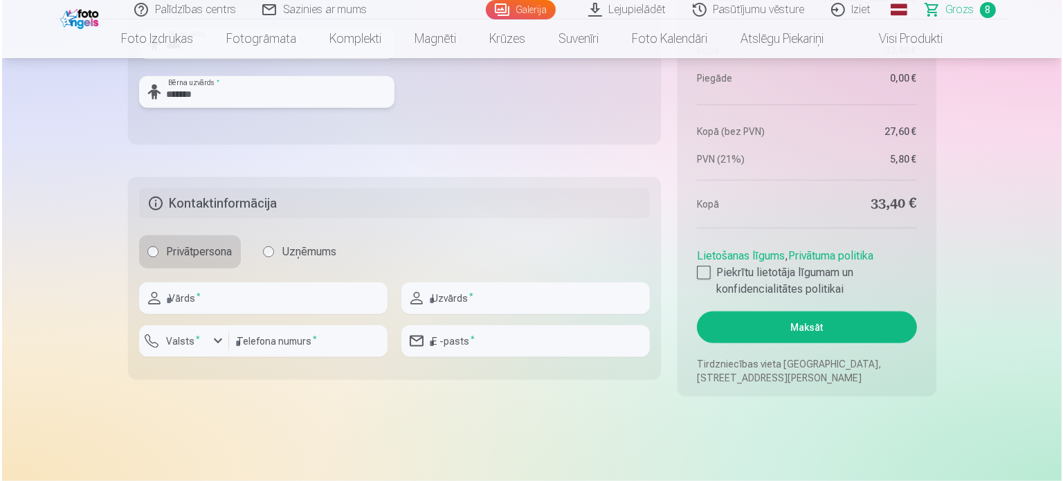
scroll to position [1657, 0]
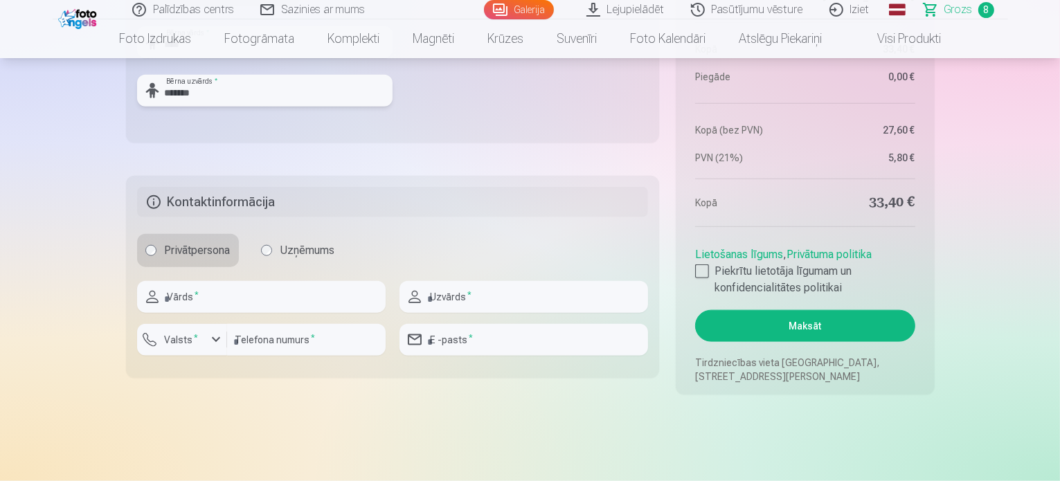
type input "*******"
click at [186, 286] on input "text" at bounding box center [261, 297] width 249 height 32
type input "*****"
click at [466, 305] on input "text" at bounding box center [523, 297] width 249 height 32
type input "*******"
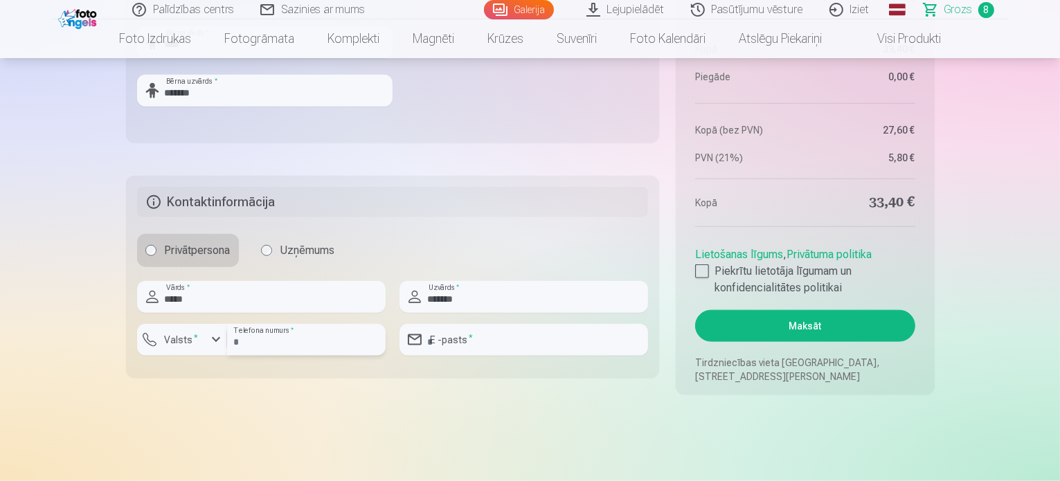
click at [273, 339] on input "number" at bounding box center [306, 340] width 159 height 32
type input "********"
click at [172, 329] on button "Valsts *" at bounding box center [182, 340] width 90 height 32
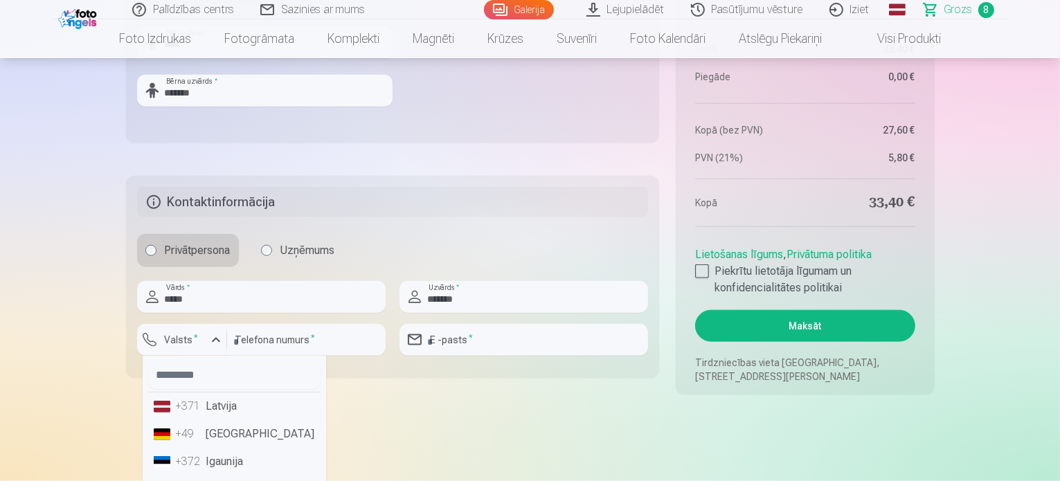
click at [213, 401] on li "+371 Latvija" at bounding box center [234, 407] width 172 height 28
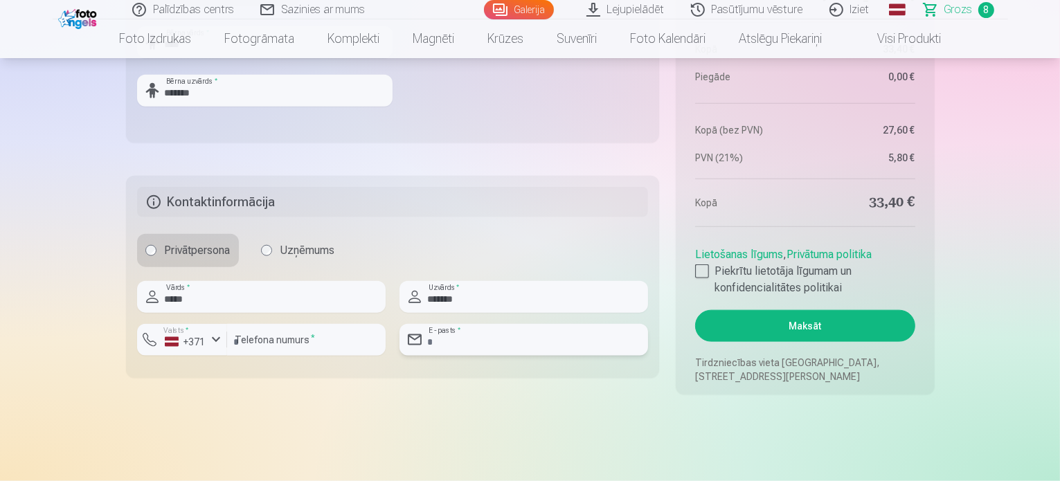
click at [526, 349] on input "email" at bounding box center [523, 340] width 249 height 32
type input "**********"
click at [706, 263] on label "Piekrītu lietotāja līgumam un konfidencialitātes politikai" at bounding box center [804, 279] width 219 height 33
click at [837, 329] on button "Maksāt" at bounding box center [804, 326] width 219 height 32
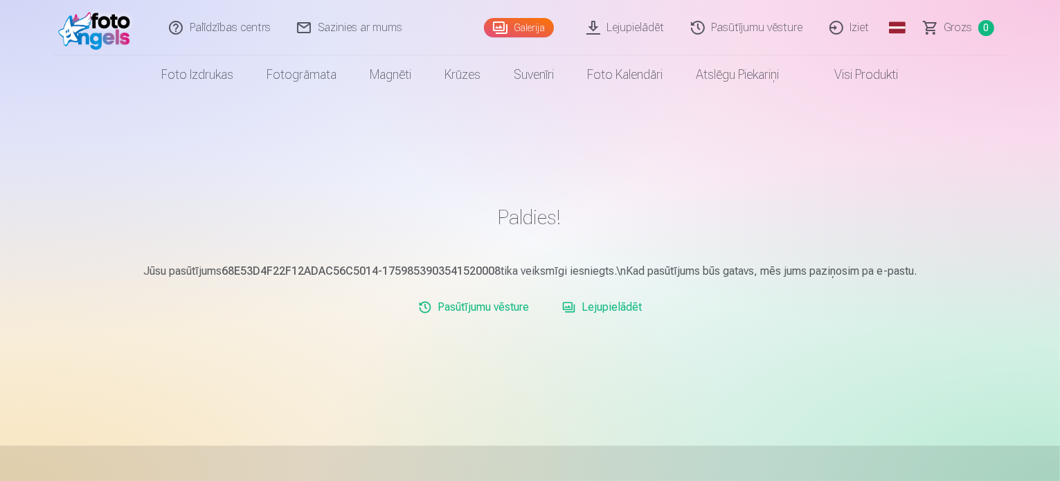
click at [615, 28] on link "Lejupielādēt" at bounding box center [626, 27] width 105 height 55
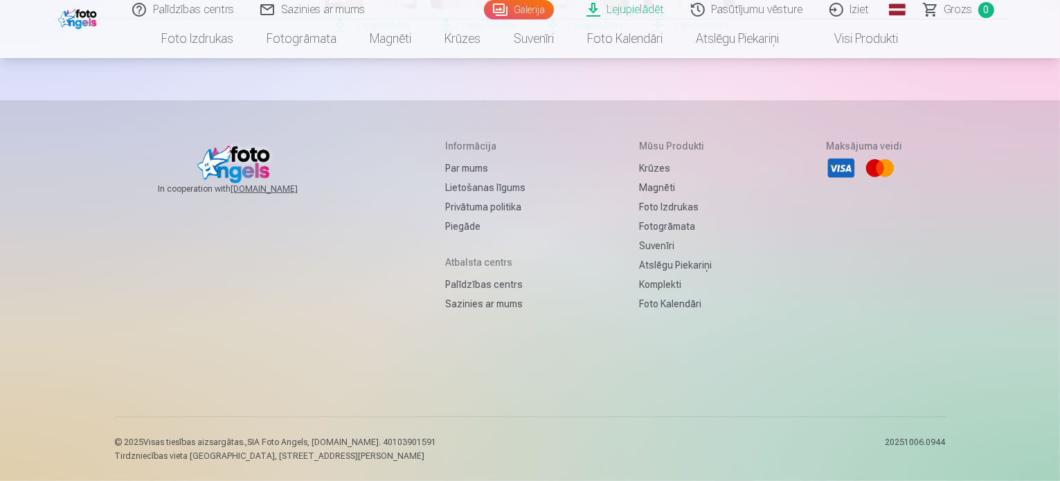
scroll to position [734, 0]
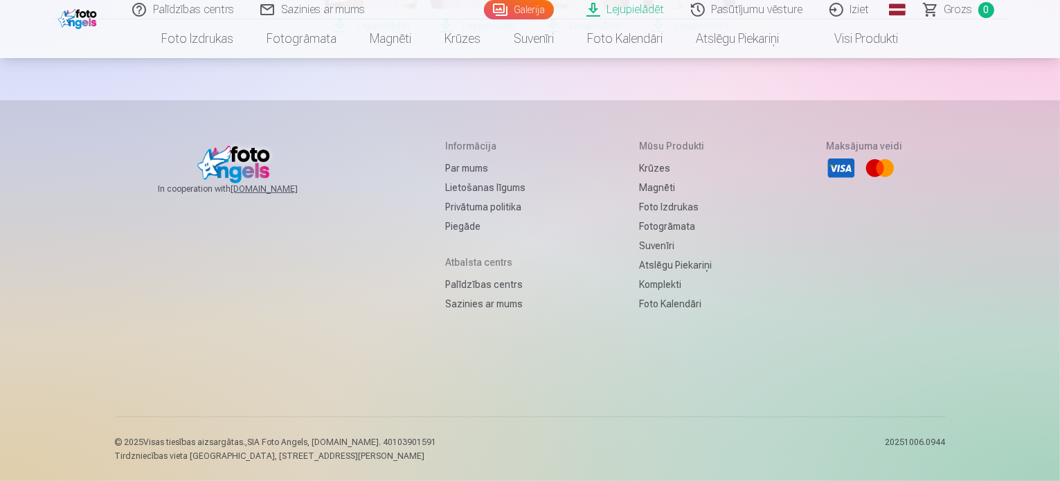
click at [735, 34] on span "Lejupielādēt" at bounding box center [689, 25] width 92 height 17
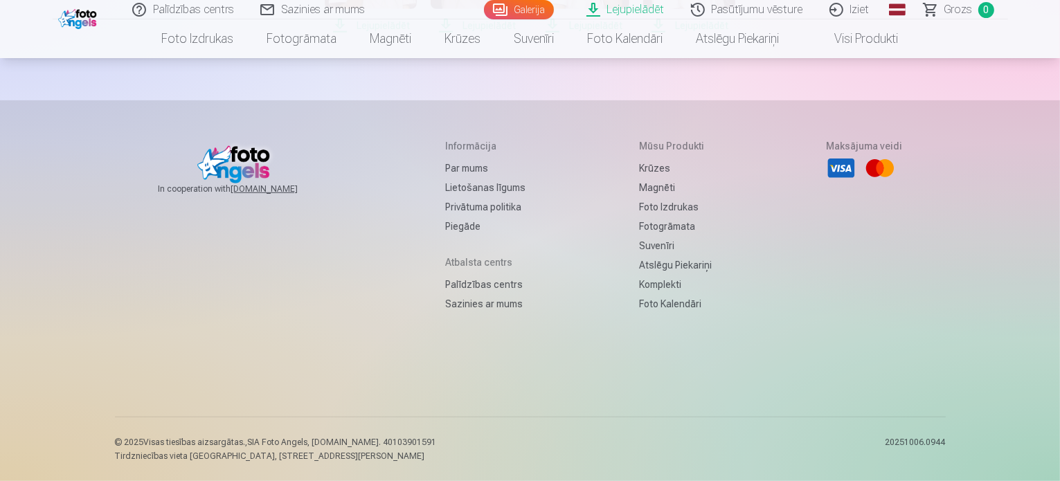
click at [629, 34] on span "Lejupielādēt" at bounding box center [583, 25] width 92 height 17
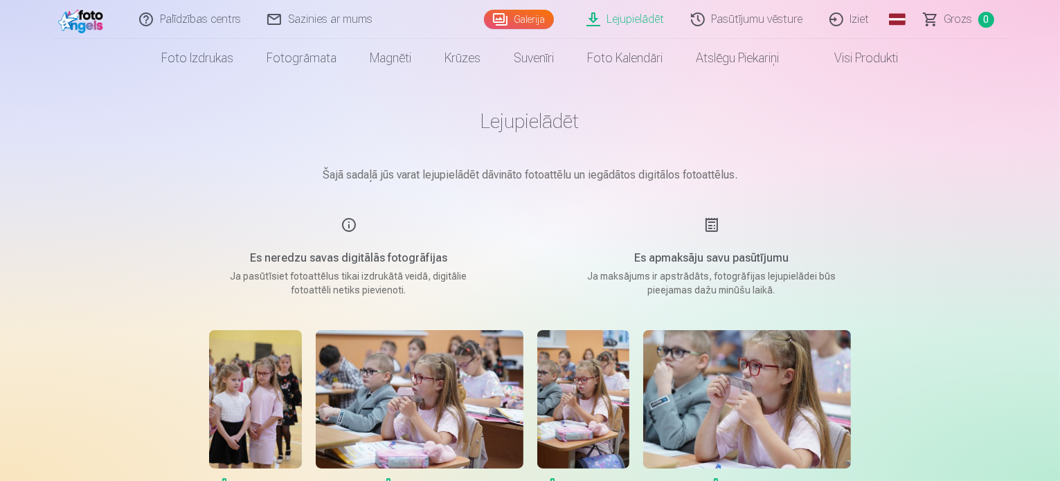
scroll to position [16, 0]
